Goal: Check status: Check status

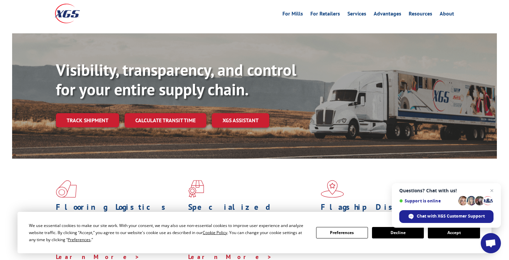
scroll to position [53, 0]
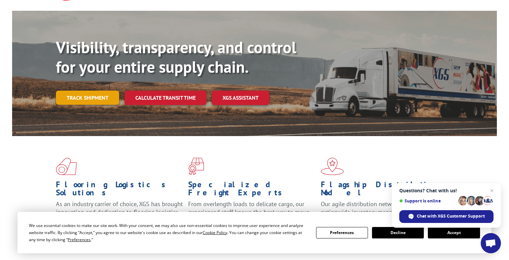
click at [98, 91] on link "Track shipment" at bounding box center [87, 98] width 63 height 14
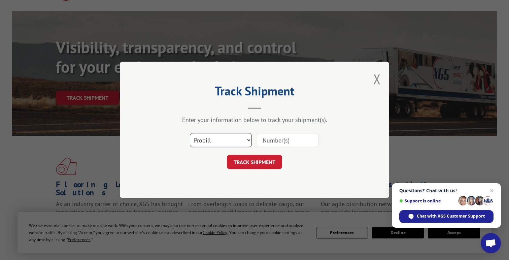
click at [227, 143] on select "Select category... Probill BOL PO" at bounding box center [221, 140] width 62 height 14
click at [244, 140] on select "Select category... Probill BOL PO" at bounding box center [221, 140] width 62 height 14
click at [190, 133] on select "Select category... Probill BOL PO" at bounding box center [221, 140] width 62 height 14
click at [242, 136] on select "Select category... Probill BOL PO" at bounding box center [221, 140] width 62 height 14
click at [190, 133] on select "Select category... Probill BOL PO" at bounding box center [221, 140] width 62 height 14
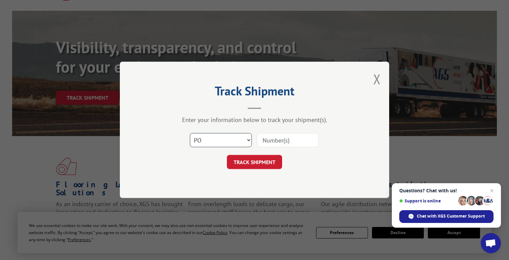
click at [229, 137] on select "Select category... Probill BOL PO" at bounding box center [221, 140] width 62 height 14
select select "probill"
click at [190, 133] on select "Select category... Probill BOL PO" at bounding box center [221, 140] width 62 height 14
click at [269, 137] on input at bounding box center [288, 140] width 62 height 14
paste input "RQYKY2509095019"
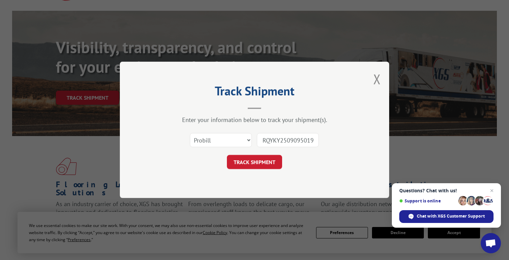
type input "RQYKY2509095019"
click at [251, 169] on div "Track Shipment Enter your information below to track your shipment(s). Select c…" at bounding box center [254, 130] width 269 height 136
click at [255, 164] on button "TRACK SHIPMENT" at bounding box center [254, 162] width 55 height 14
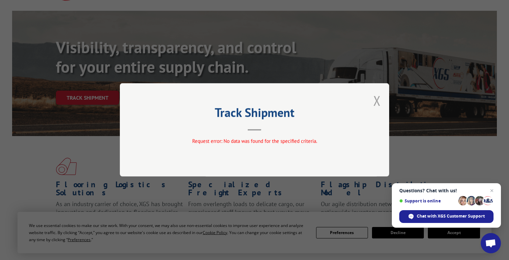
click at [378, 100] on button "Close modal" at bounding box center [376, 101] width 7 height 18
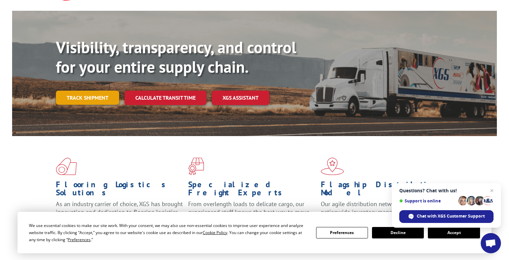
click at [100, 91] on link "Track shipment" at bounding box center [87, 98] width 63 height 14
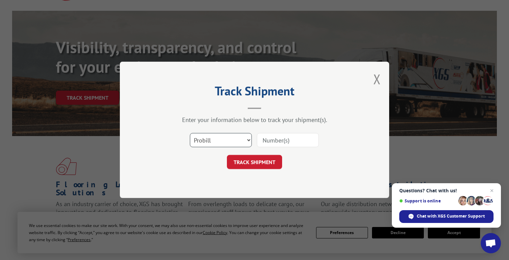
click at [232, 137] on select "Select category... Probill BOL PO" at bounding box center [221, 140] width 62 height 14
select select "bol"
click at [190, 133] on select "Select category... Probill BOL PO" at bounding box center [221, 140] width 62 height 14
click at [292, 136] on input at bounding box center [288, 140] width 62 height 14
paste input "RQYKY2509095019"
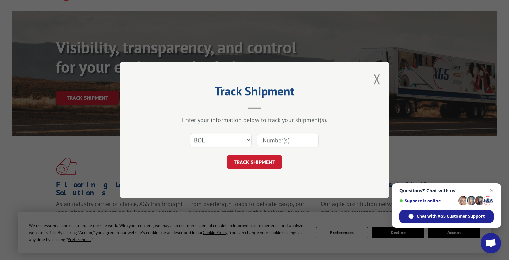
type input "RQYKY2509095019"
click at [269, 157] on button "TRACK SHIPMENT" at bounding box center [254, 162] width 55 height 14
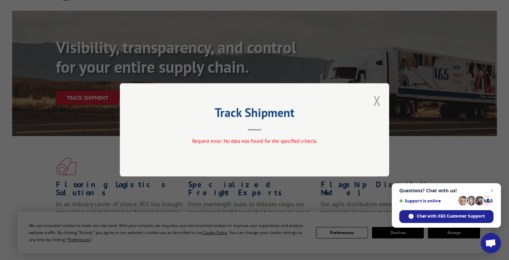
click at [378, 100] on button "Close modal" at bounding box center [376, 101] width 7 height 18
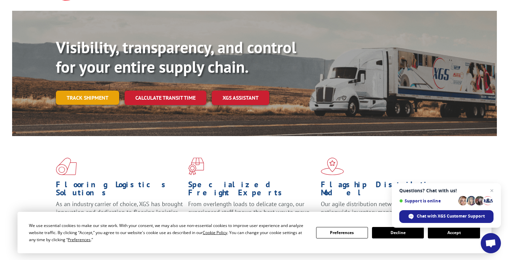
click at [82, 91] on link "Track shipment" at bounding box center [87, 98] width 63 height 14
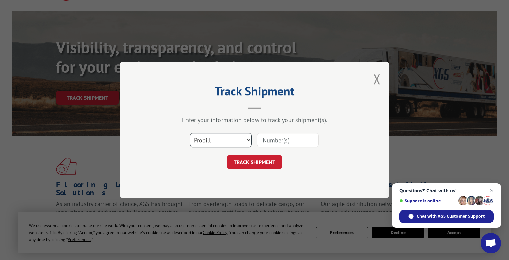
click at [240, 144] on select "Select category... Probill BOL PO" at bounding box center [221, 140] width 62 height 14
select select "po"
click at [190, 133] on select "Select category... Probill BOL PO" at bounding box center [221, 140] width 62 height 14
click at [289, 140] on input at bounding box center [288, 140] width 62 height 14
paste input "RQYKY2509095019"
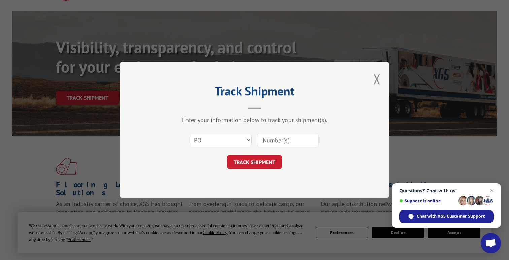
type input "RQYKY2509095019"
click at [266, 161] on button "TRACK SHIPMENT" at bounding box center [254, 162] width 55 height 14
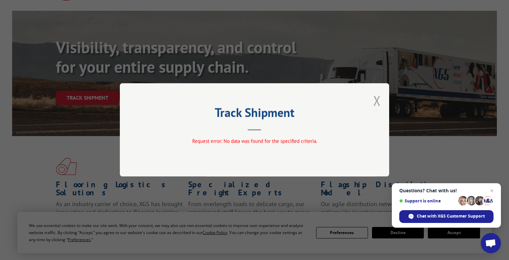
click at [379, 103] on button "Close modal" at bounding box center [376, 101] width 7 height 18
